Goal: Find contact information: Find contact information

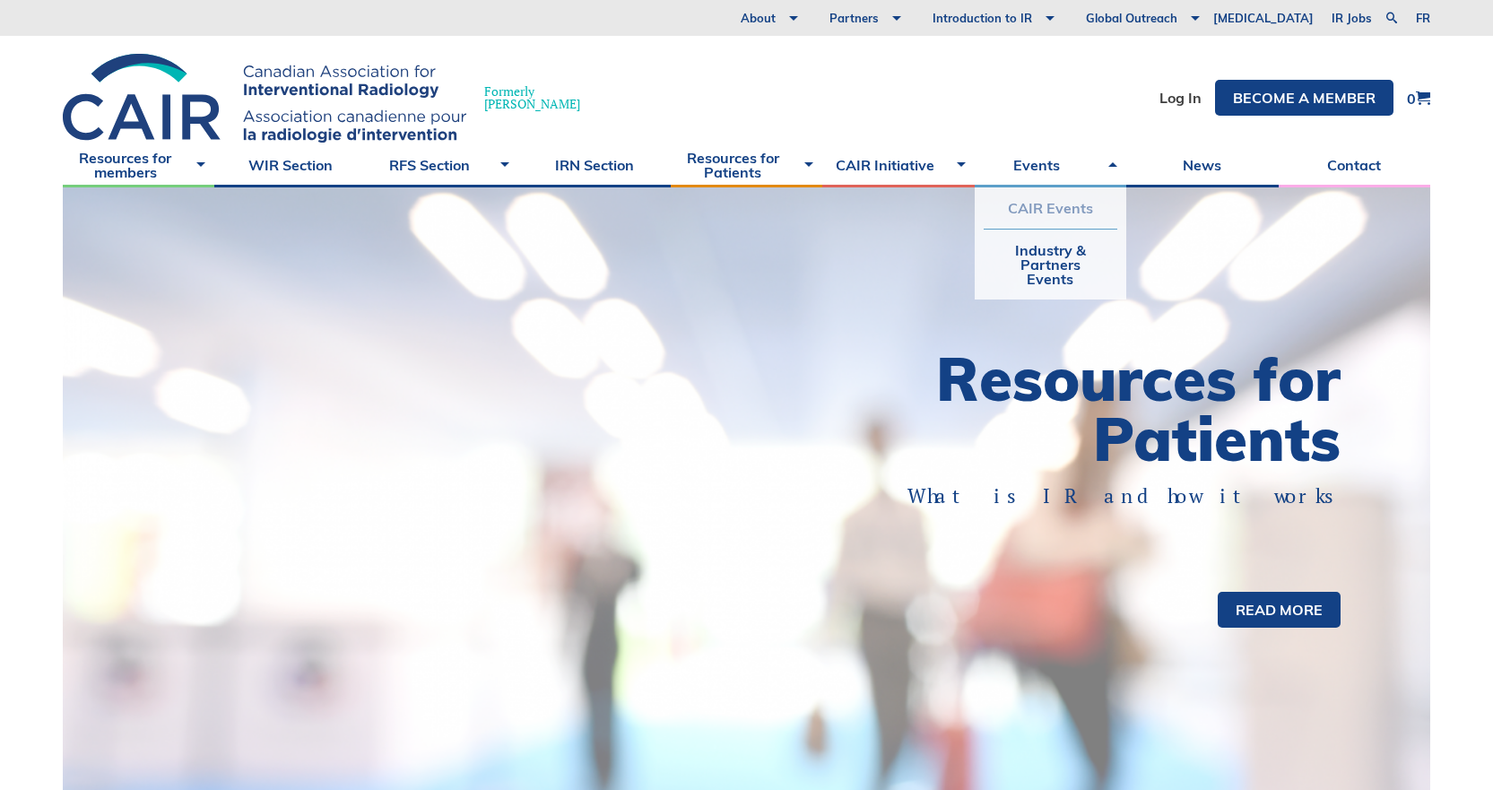
click at [1049, 205] on link "CAIR Events" at bounding box center [1051, 207] width 134 height 41
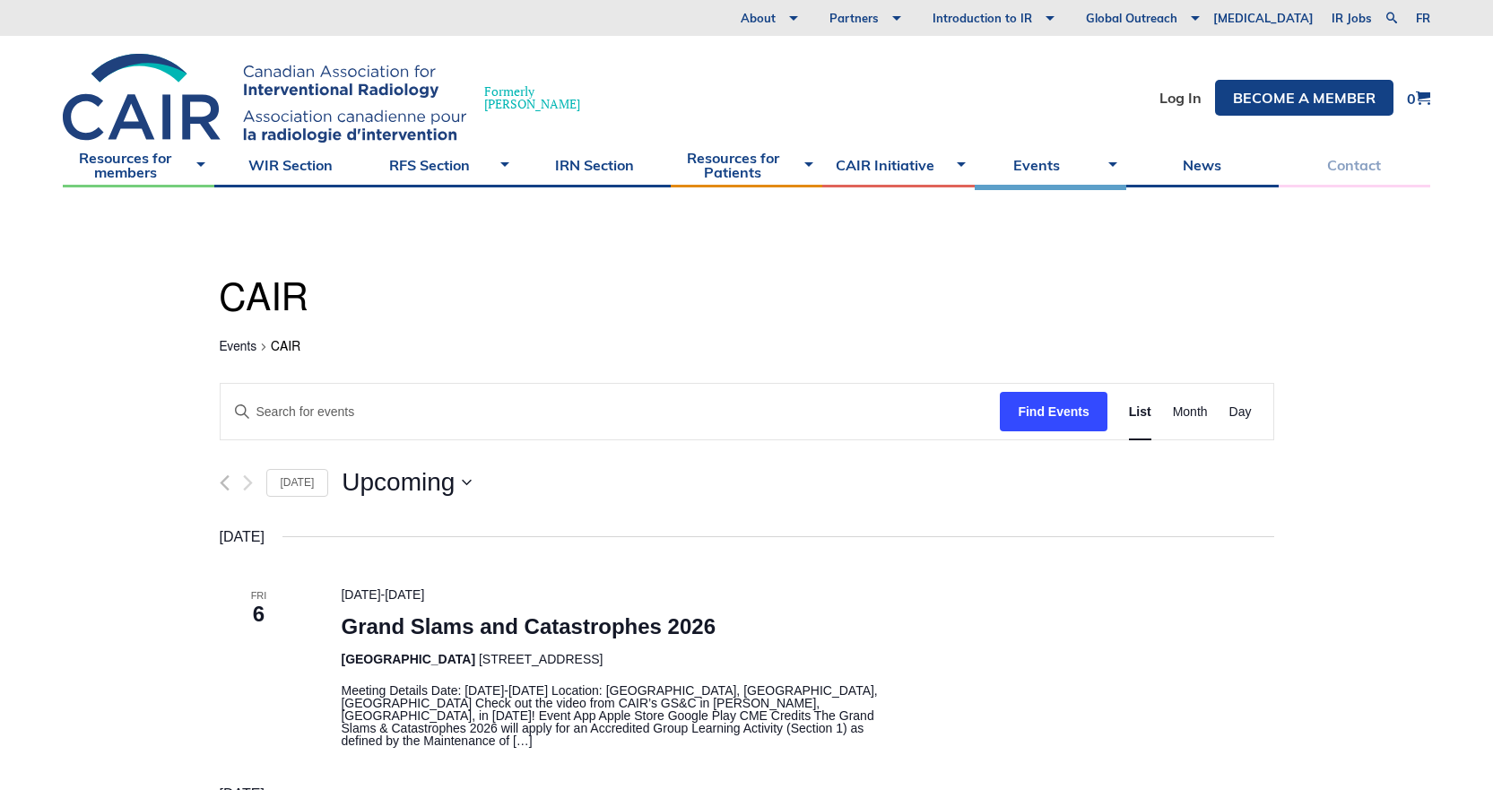
click at [1335, 167] on link "Contact" at bounding box center [1355, 165] width 152 height 45
